Goal: Navigation & Orientation: Find specific page/section

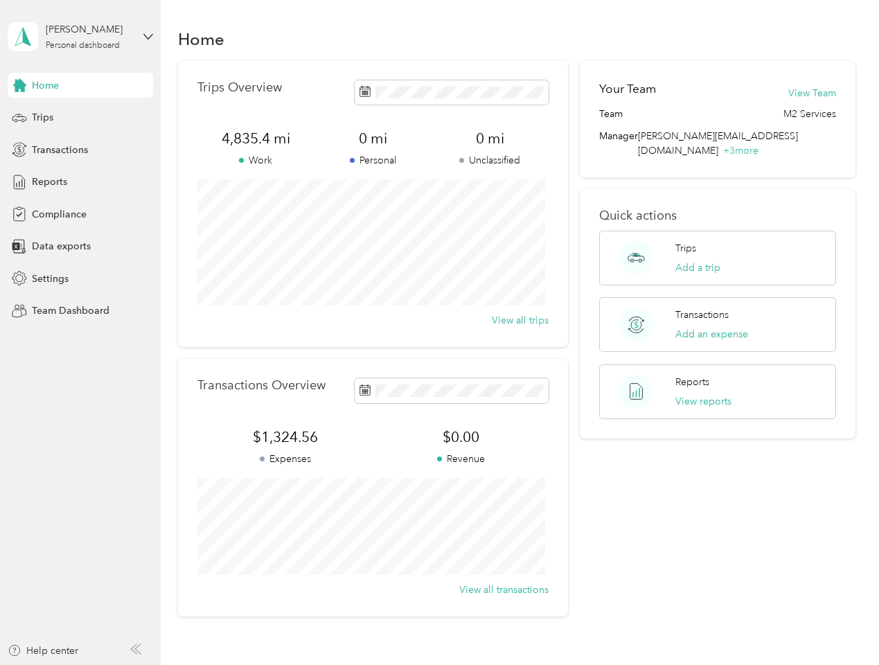
click at [439, 332] on div "Trips Overview 4,835.4 mi Work 0 mi Personal 0 mi Unclassified View all trips" at bounding box center [373, 204] width 390 height 286
click at [80, 37] on div "[PERSON_NAME]" at bounding box center [89, 29] width 87 height 15
click at [80, 85] on div "You’re signed in as [PERSON_NAME][EMAIL_ADDRESS][DOMAIN_NAME] Team dashboard Pe…" at bounding box center [193, 121] width 370 height 141
click at [19, 85] on div "You’re signed in as [PERSON_NAME][EMAIL_ADDRESS][DOMAIN_NAME] Team dashboard Pe…" at bounding box center [193, 121] width 370 height 141
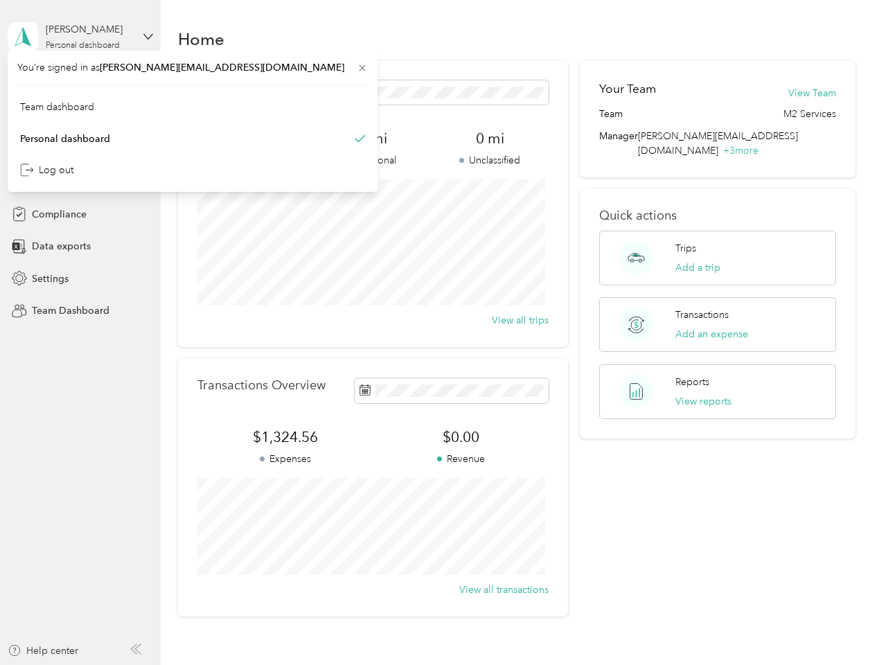
click at [80, 118] on div "Trips" at bounding box center [80, 117] width 145 height 25
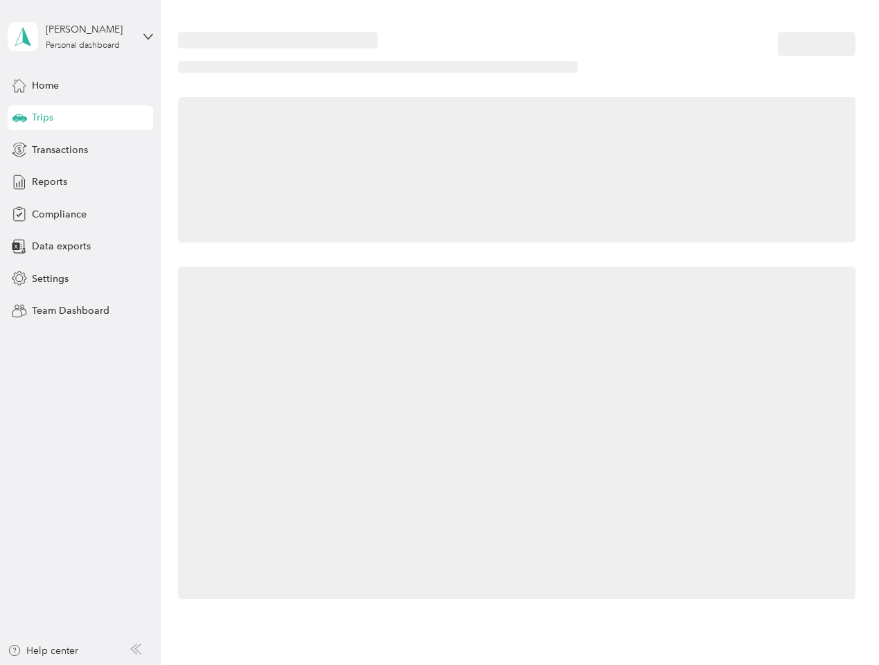
click at [19, 118] on icon at bounding box center [19, 117] width 15 height 7
